Goal: Navigation & Orientation: Find specific page/section

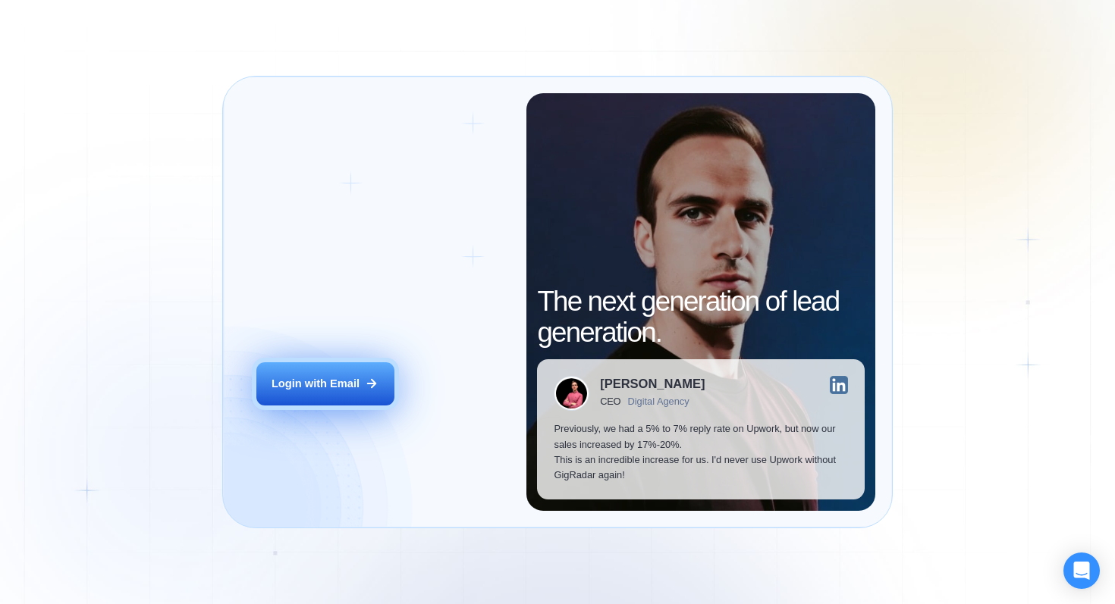
click at [367, 375] on button "Login with Email" at bounding box center [325, 384] width 138 height 43
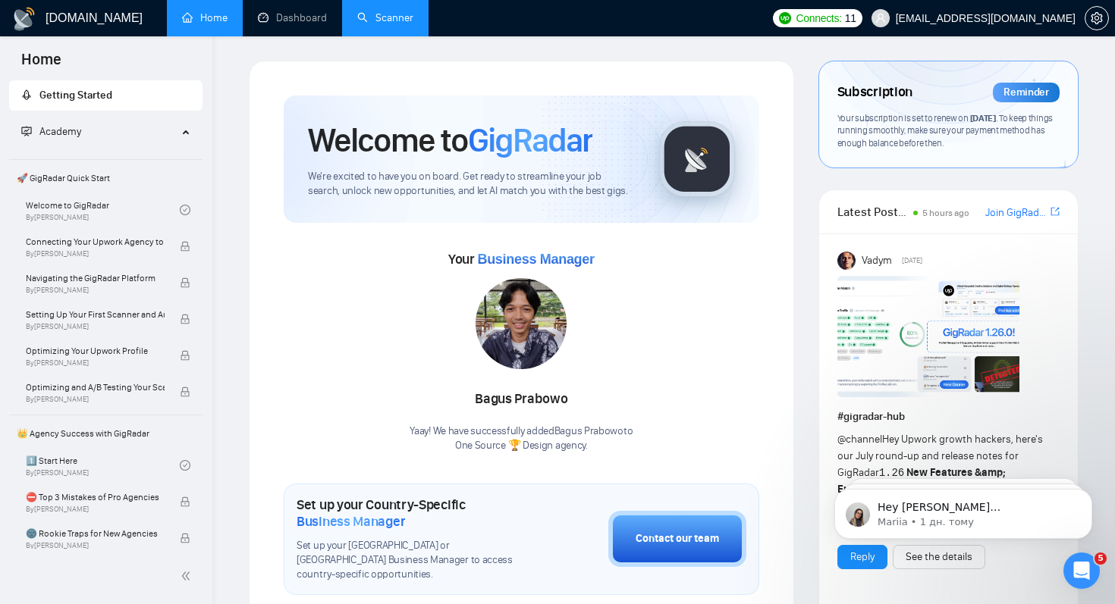
click at [399, 20] on link "Scanner" at bounding box center [385, 17] width 56 height 13
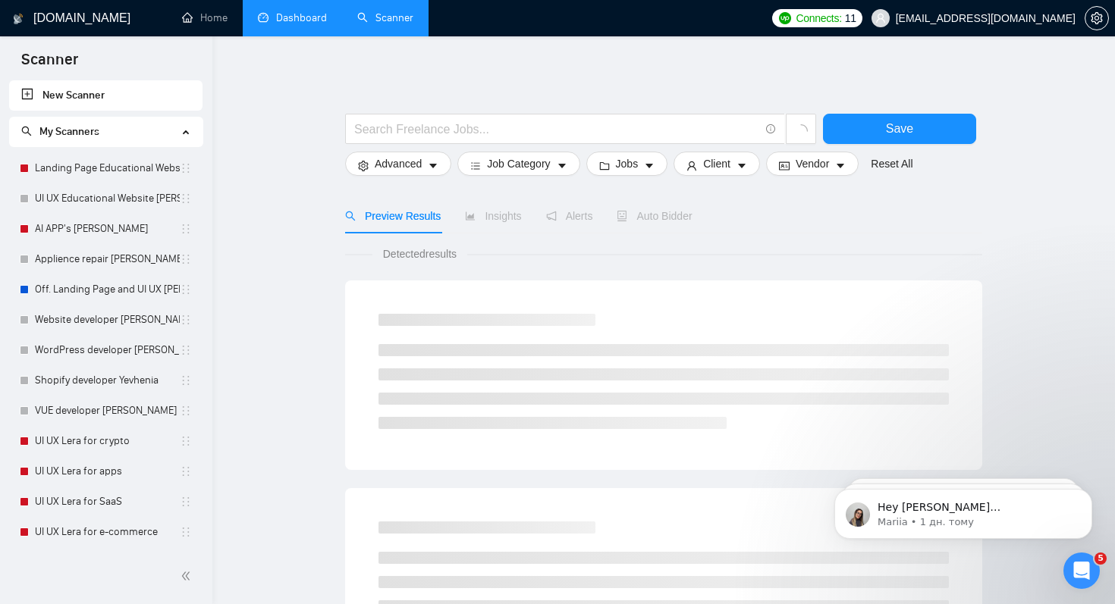
click at [276, 18] on link "Dashboard" at bounding box center [292, 17] width 69 height 13
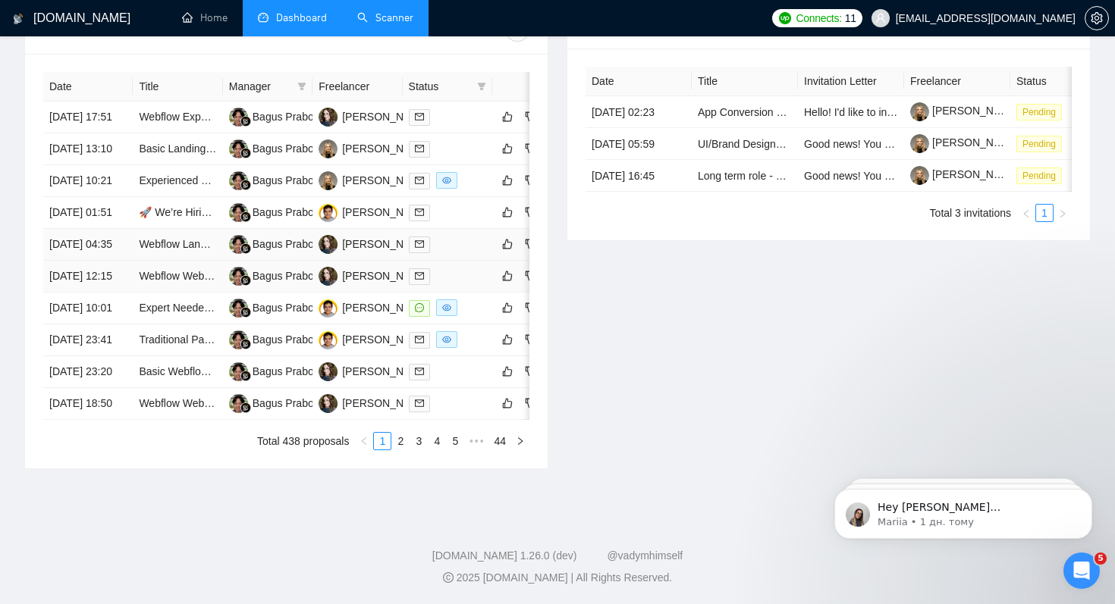
scroll to position [678, 0]
click at [398, 450] on link "2" at bounding box center [400, 441] width 17 height 17
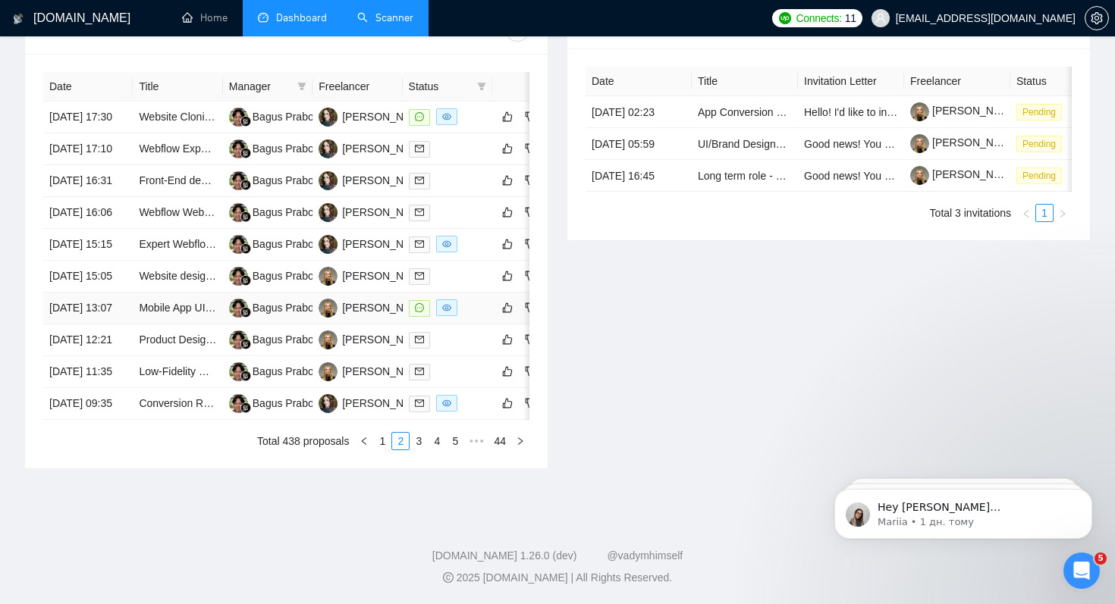
scroll to position [687, 0]
click at [414, 450] on link "3" at bounding box center [418, 441] width 17 height 17
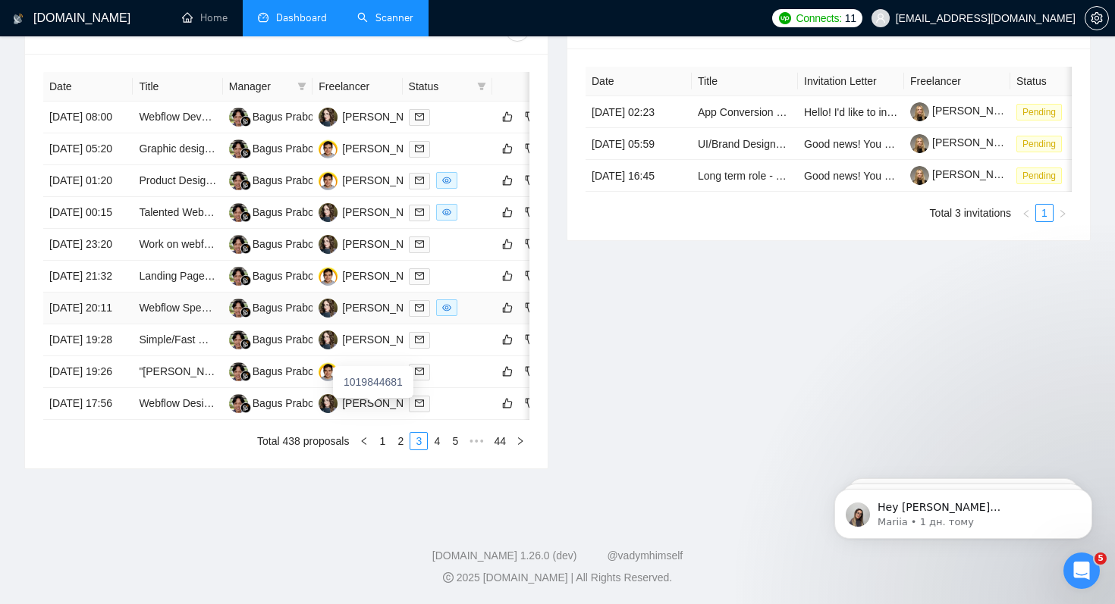
scroll to position [650, 0]
click at [434, 450] on link "4" at bounding box center [437, 441] width 17 height 17
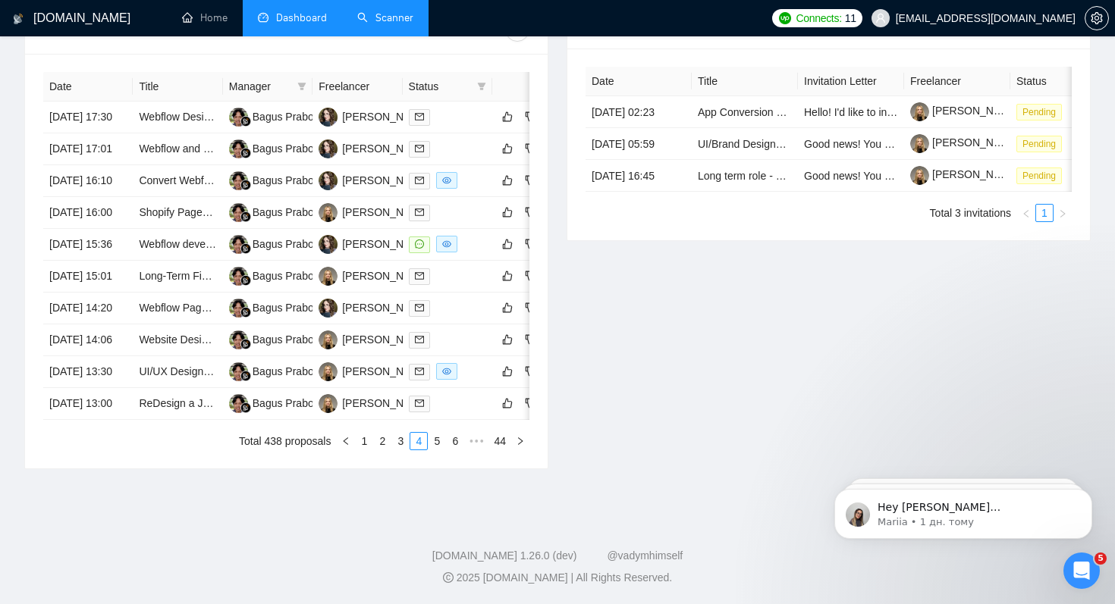
scroll to position [634, 0]
click at [434, 450] on link "5" at bounding box center [437, 441] width 17 height 17
click at [435, 450] on link "6" at bounding box center [437, 441] width 17 height 17
click at [434, 450] on link "7" at bounding box center [437, 441] width 17 height 17
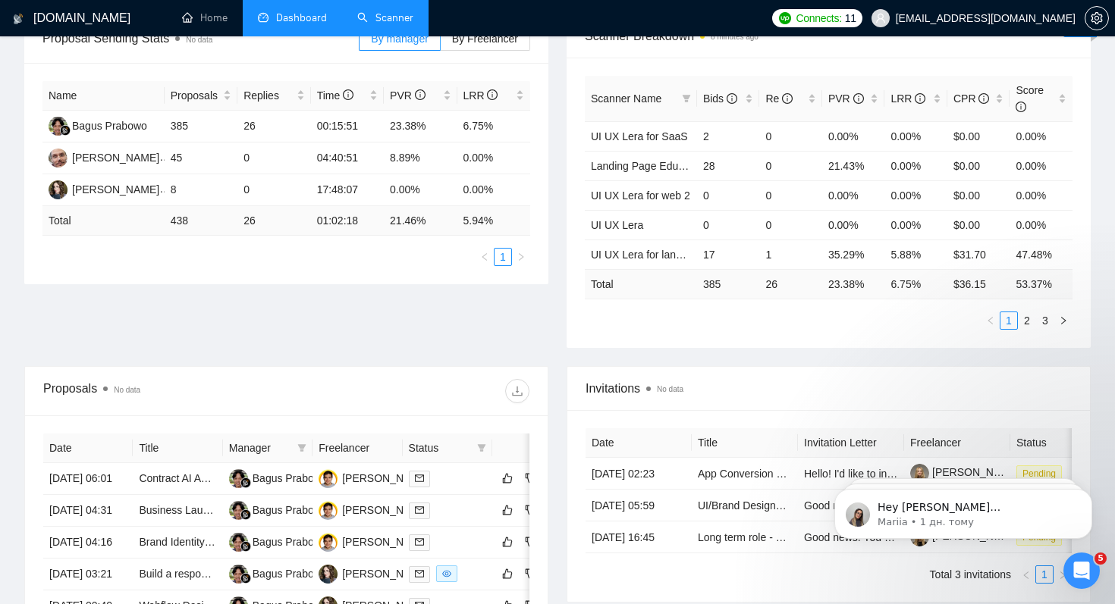
scroll to position [227, 0]
